Goal: Navigation & Orientation: Find specific page/section

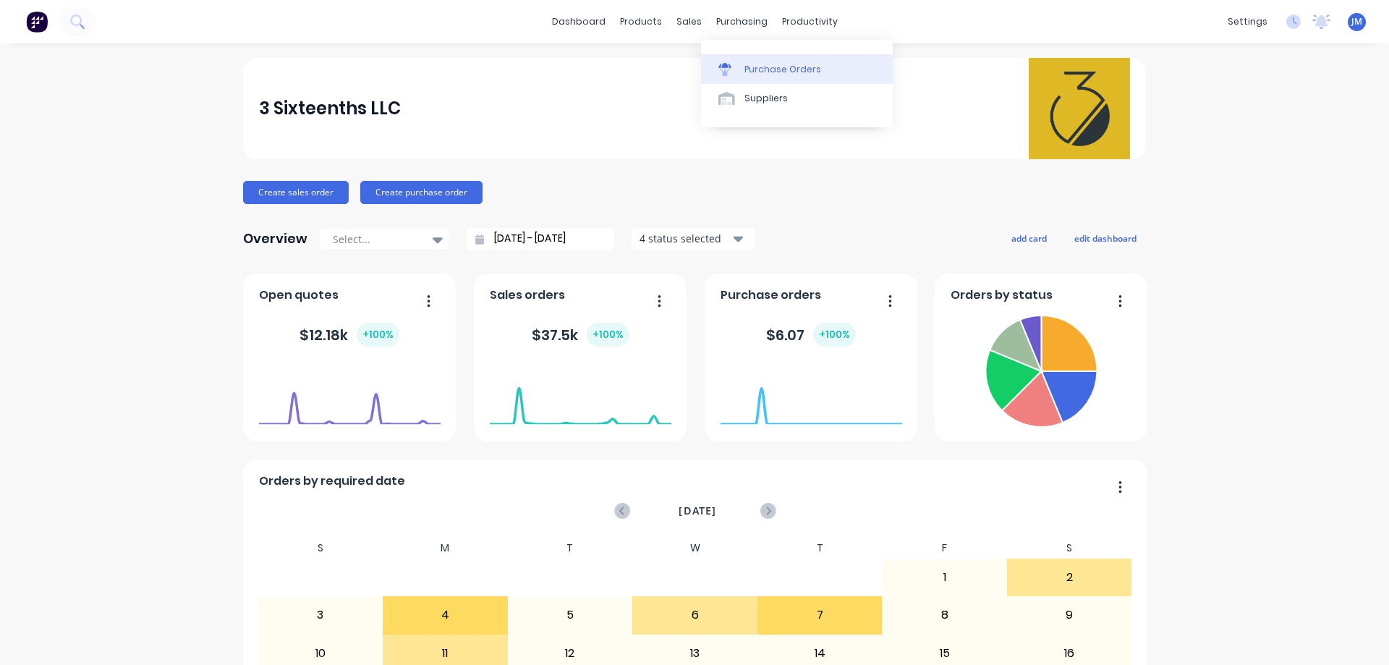
click at [740, 59] on link "Purchase Orders" at bounding box center [797, 68] width 192 height 29
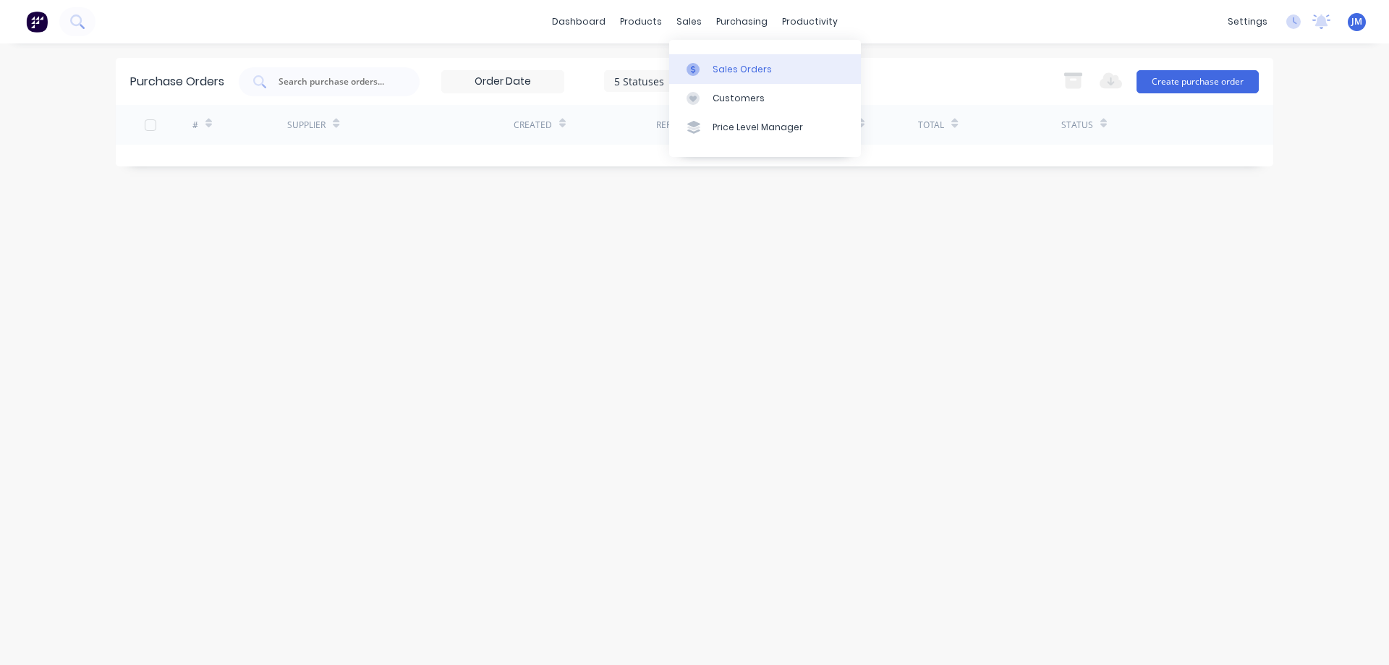
click at [697, 58] on link "Sales Orders" at bounding box center [765, 68] width 192 height 29
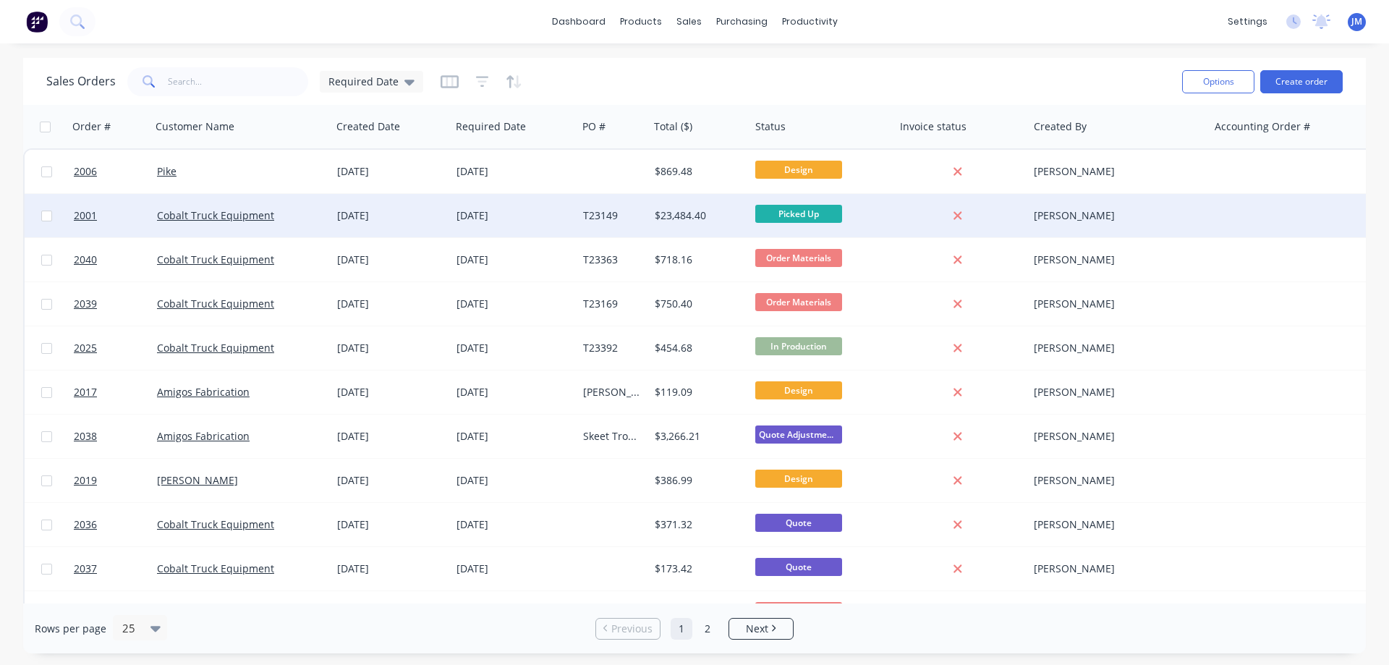
click at [662, 222] on div "$23,484.40" at bounding box center [696, 215] width 85 height 14
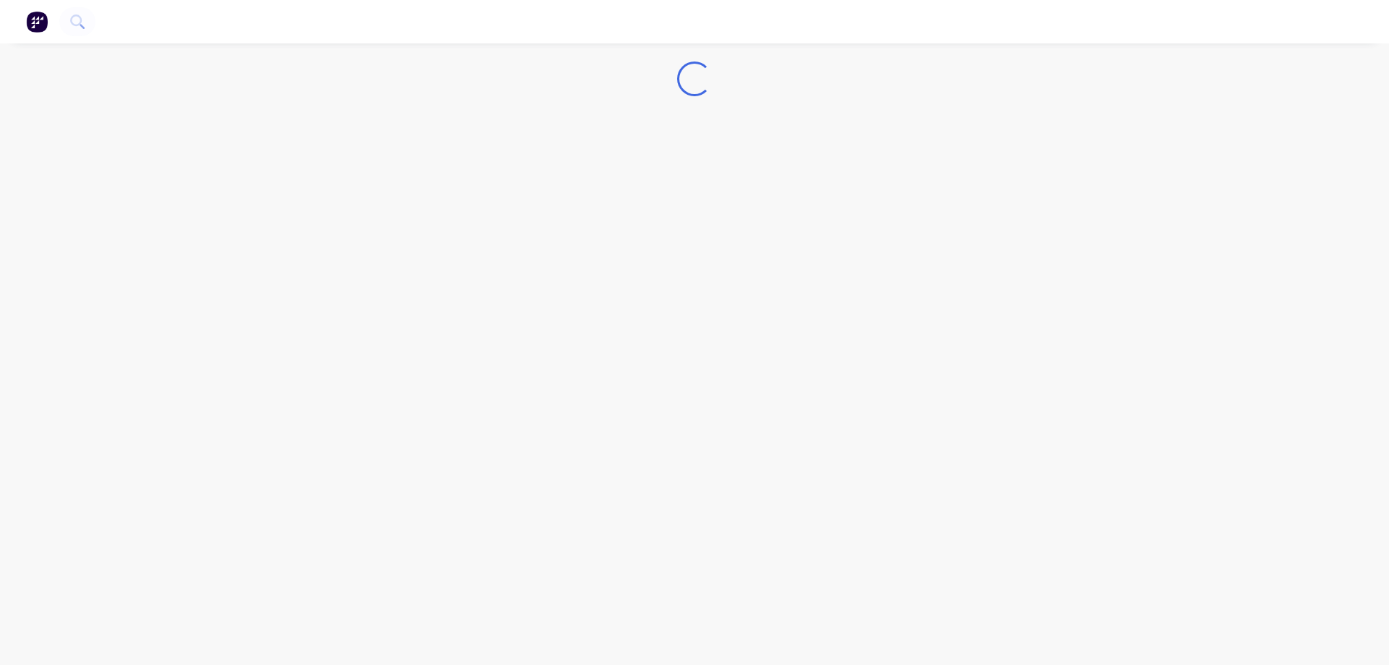
click at [40, 29] on img "button" at bounding box center [37, 22] width 22 height 22
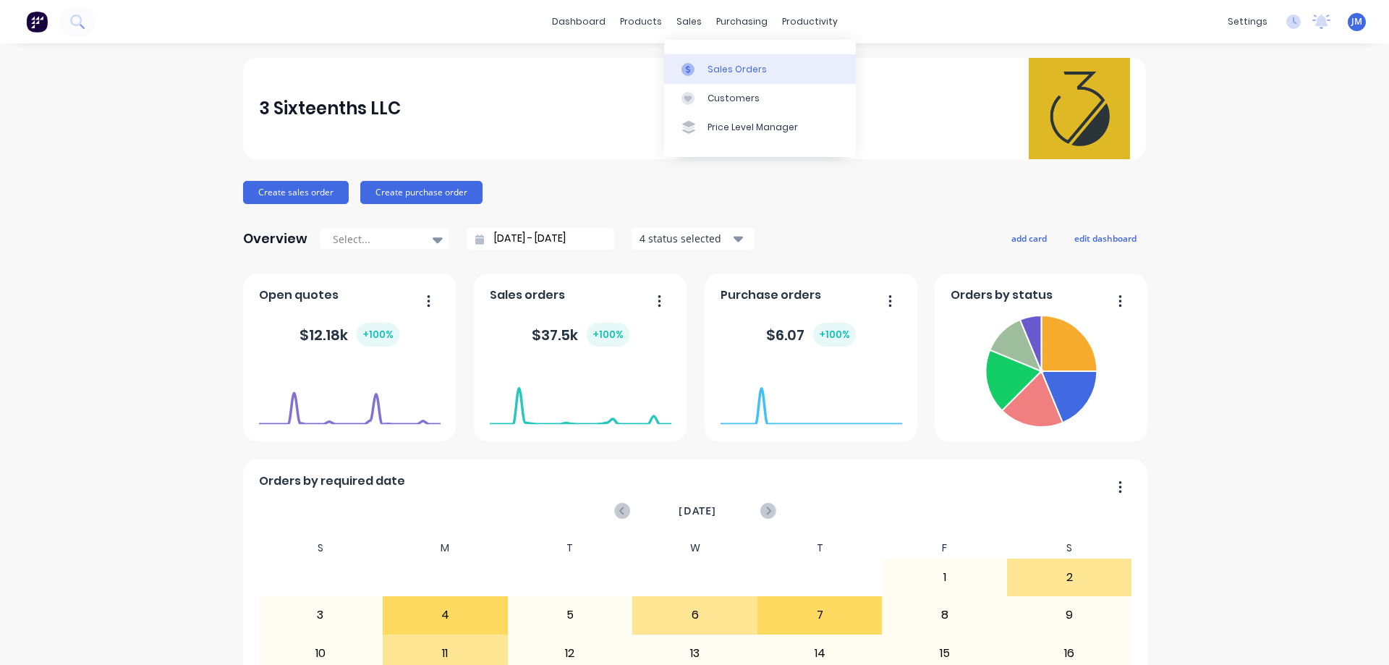
click at [709, 64] on div "Sales Orders" at bounding box center [736, 69] width 59 height 13
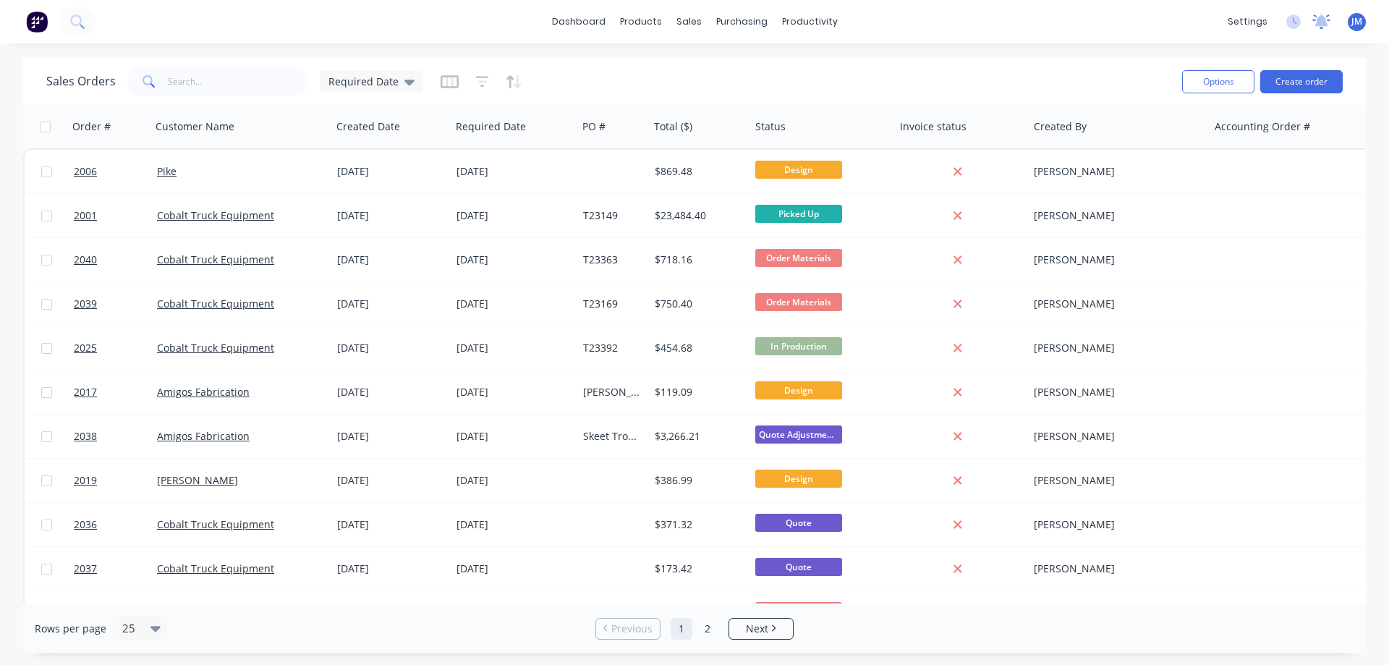
click at [1321, 14] on icon at bounding box center [1321, 21] width 18 height 14
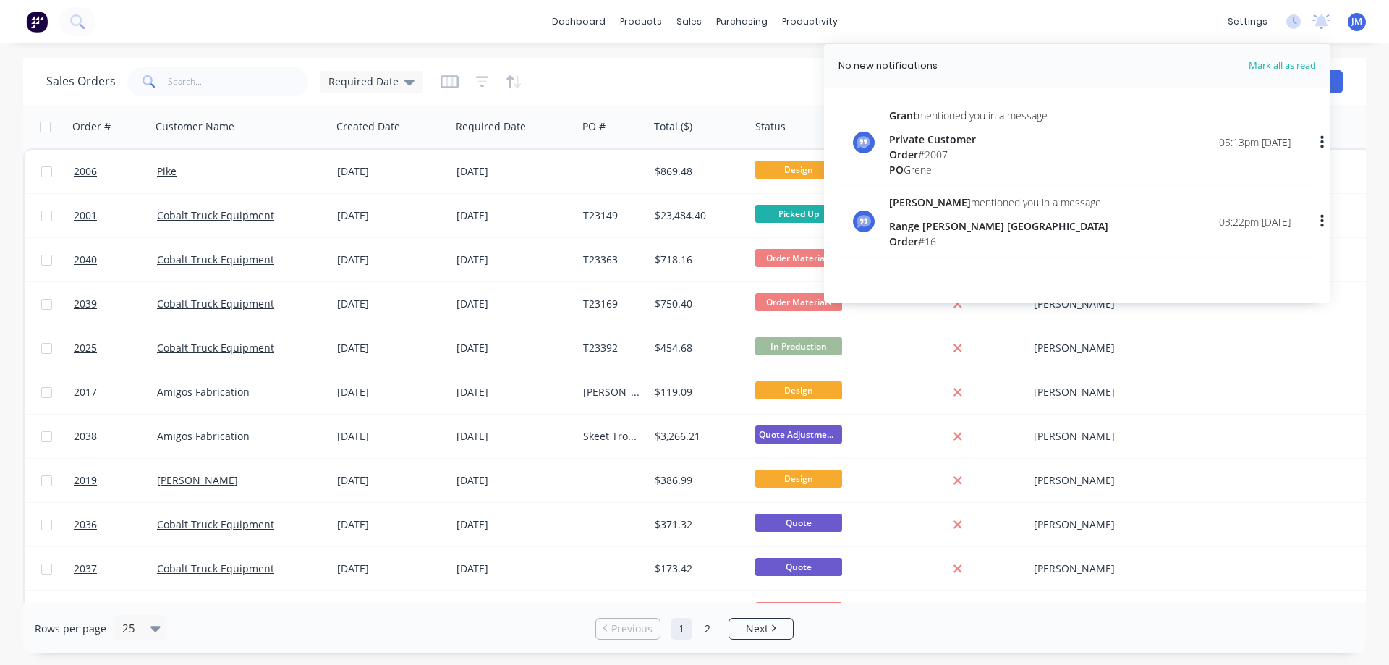
click at [1307, 71] on span "Mark all as read" at bounding box center [1255, 66] width 119 height 14
click at [1305, 65] on span "Mark all as read" at bounding box center [1255, 66] width 119 height 14
click at [1302, 66] on span "Mark all as read" at bounding box center [1255, 66] width 119 height 14
click at [1295, 24] on icon at bounding box center [1293, 21] width 14 height 14
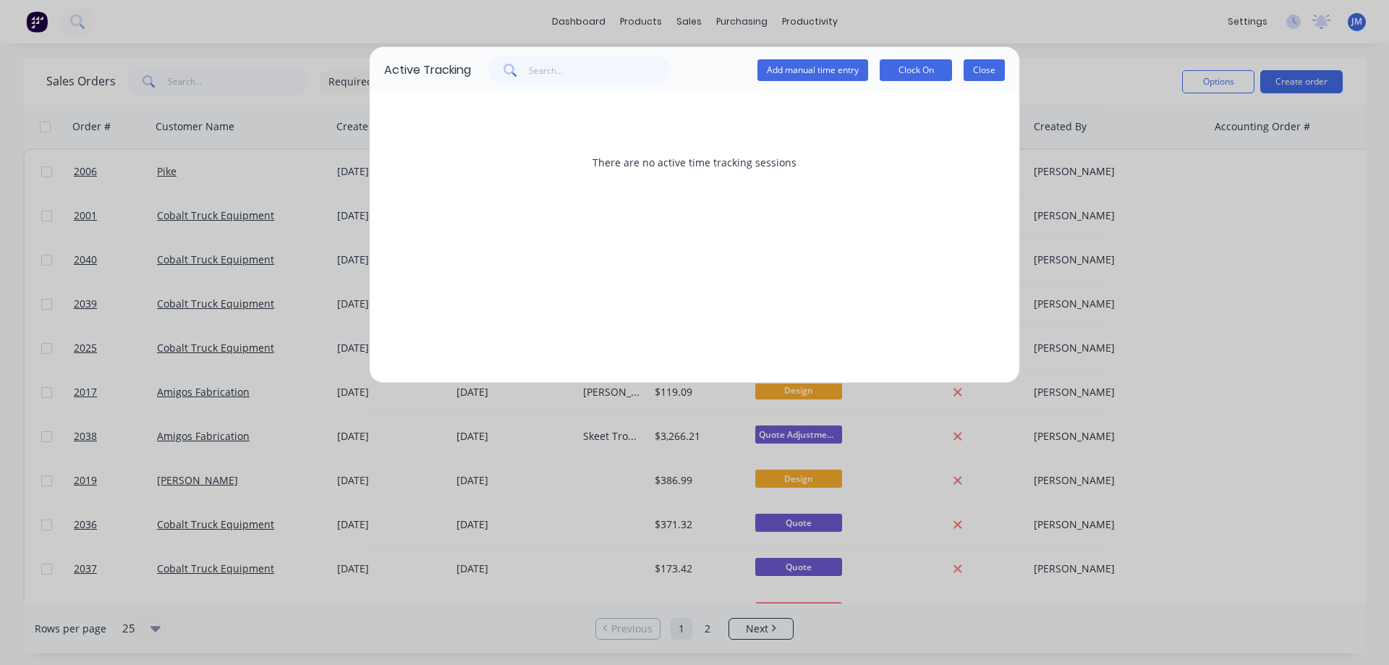
click at [997, 71] on button "Close" at bounding box center [983, 70] width 41 height 22
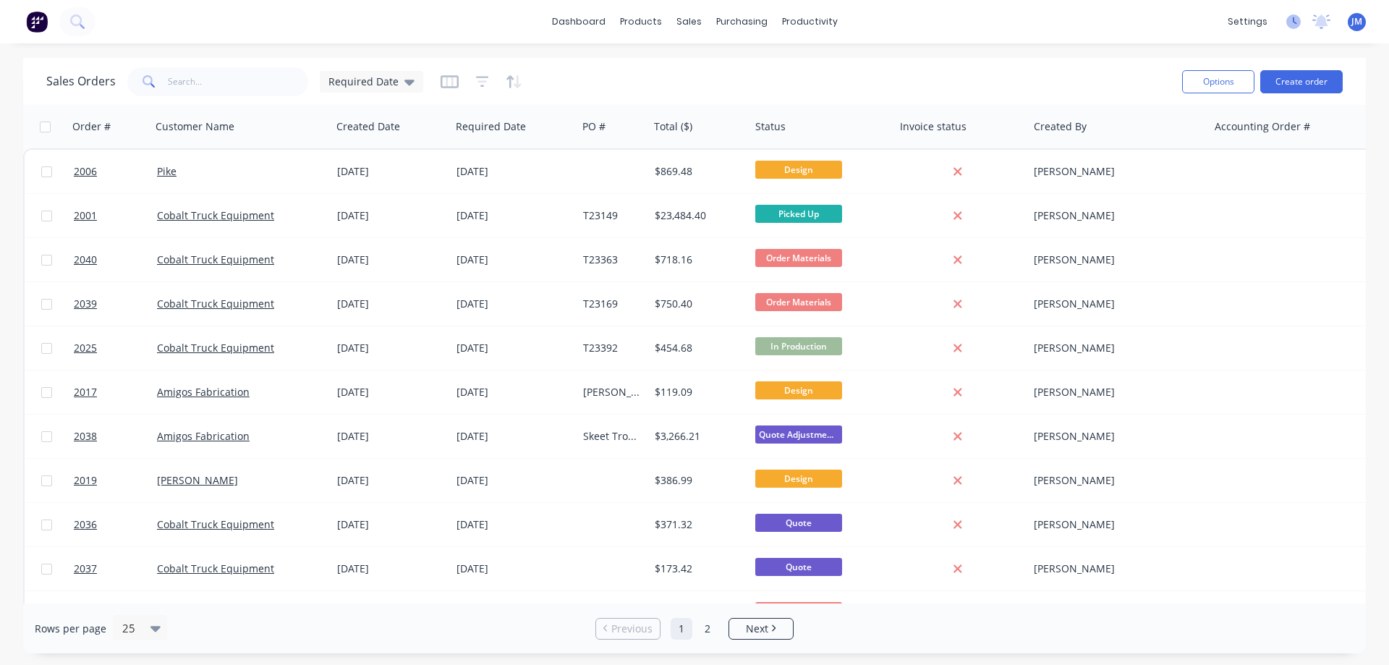
click at [1300, 20] on icon at bounding box center [1293, 21] width 14 height 14
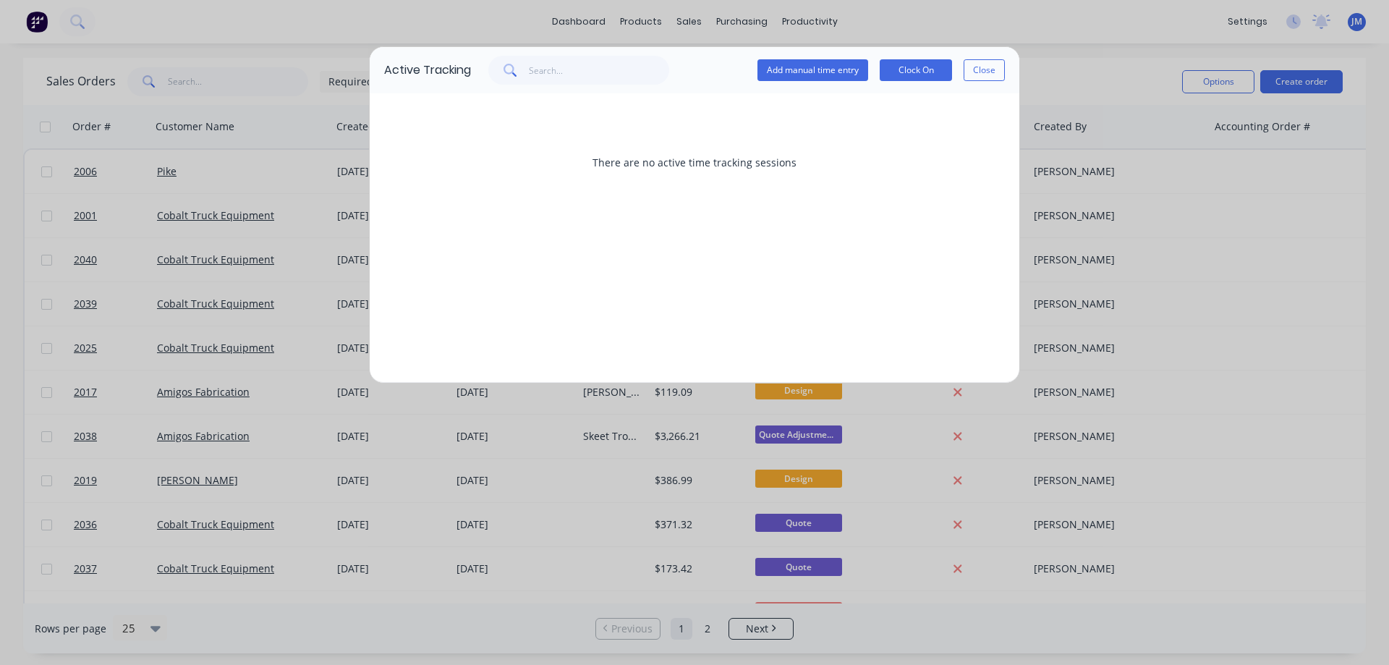
click at [1329, 20] on div "Active Tracking Add manual time entry Clock On Close There are no active time t…" at bounding box center [694, 332] width 1389 height 665
drag, startPoint x: 981, startPoint y: 64, endPoint x: 1129, endPoint y: 55, distance: 148.5
click at [981, 64] on button "Close" at bounding box center [983, 70] width 41 height 22
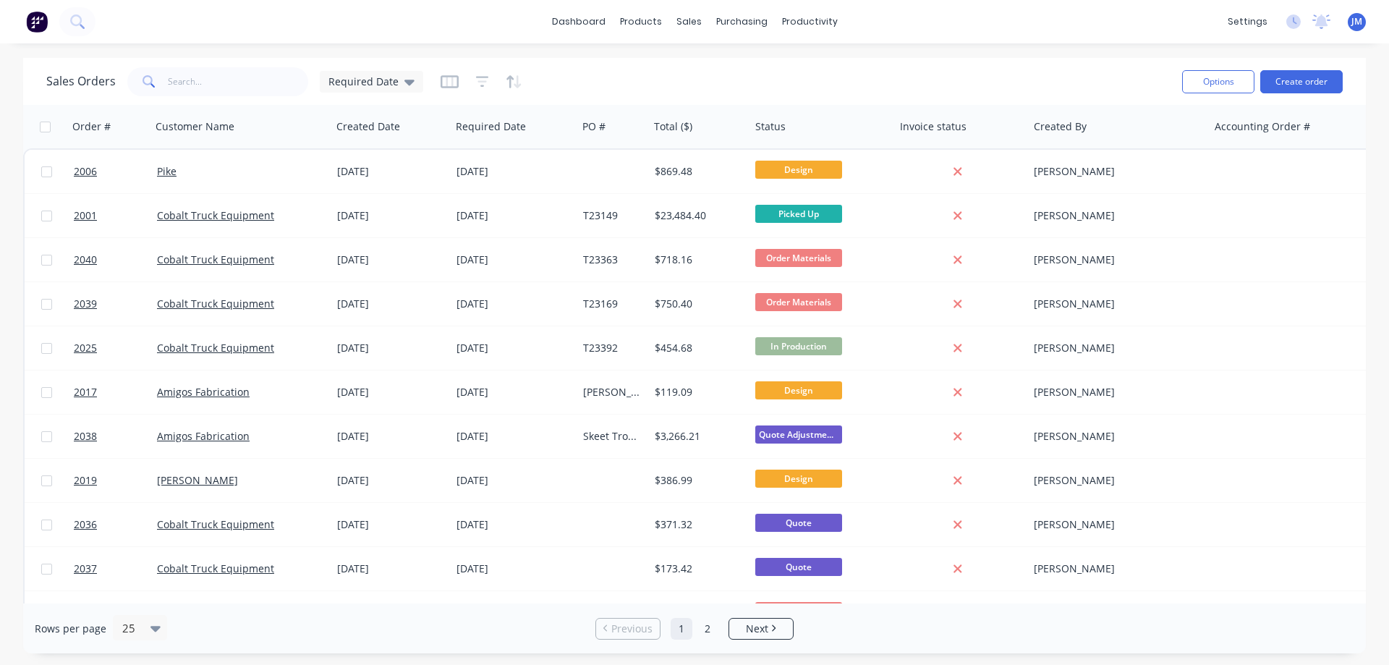
click at [1343, 25] on div "settings No new notifications [PERSON_NAME] all as read [PERSON_NAME] mentioned…" at bounding box center [1304, 22] width 169 height 22
click at [1353, 25] on span "JM" at bounding box center [1356, 21] width 11 height 13
click at [1140, 25] on div "dashboard products sales purchasing productivity dashboard products Product Cat…" at bounding box center [694, 21] width 1389 height 43
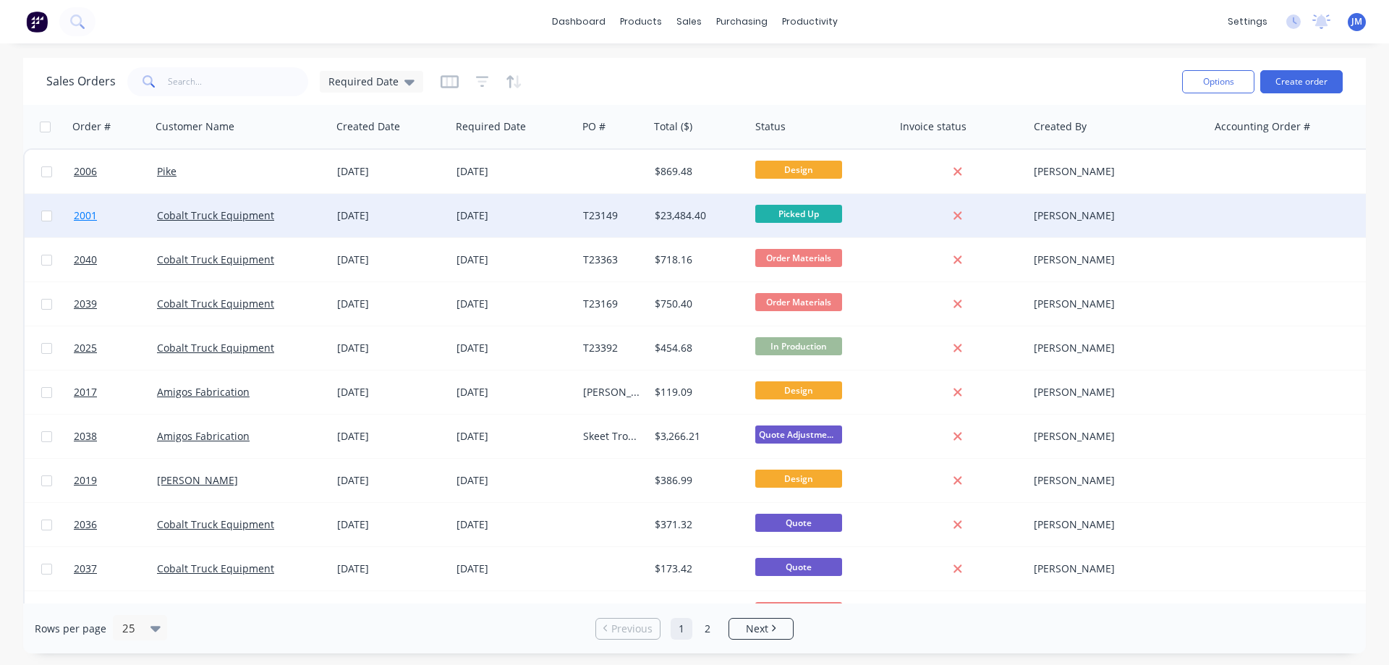
click at [132, 215] on link "2001" at bounding box center [115, 215] width 83 height 43
